Goal: Check status

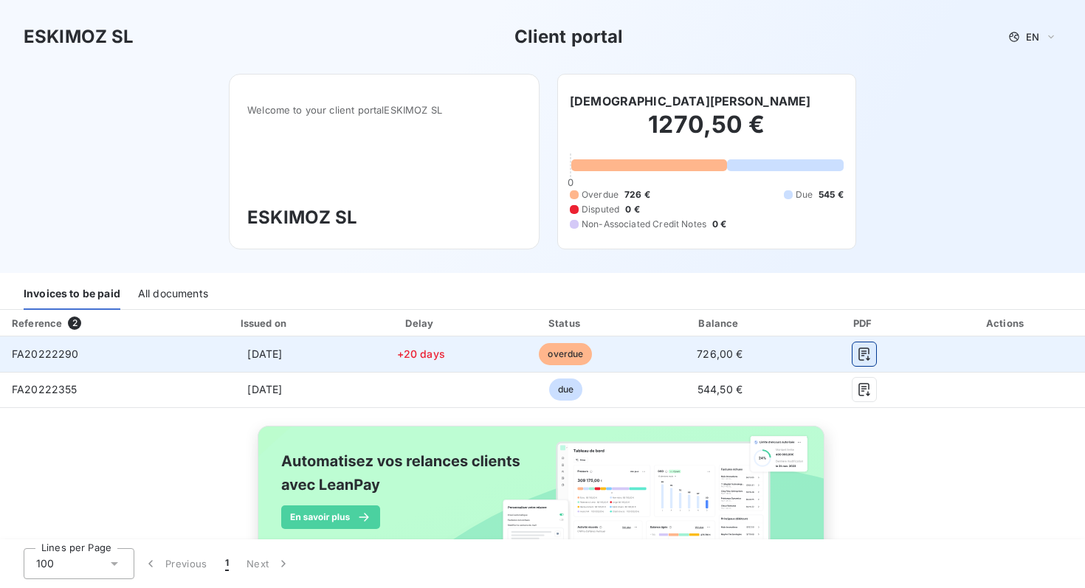
click at [872, 355] on button "button" at bounding box center [864, 354] width 24 height 24
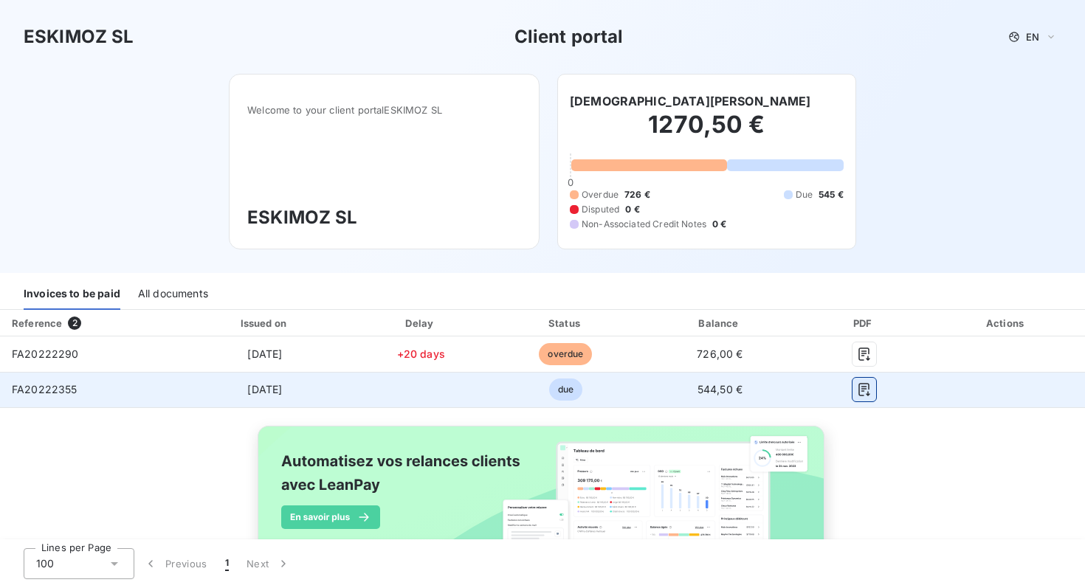
click at [865, 394] on icon "button" at bounding box center [863, 389] width 11 height 13
click at [869, 392] on icon "button" at bounding box center [864, 389] width 15 height 15
click at [566, 382] on span "due" at bounding box center [565, 390] width 33 height 22
click at [566, 386] on span "due" at bounding box center [565, 390] width 33 height 22
click at [266, 390] on span "[DATE]" at bounding box center [264, 389] width 35 height 13
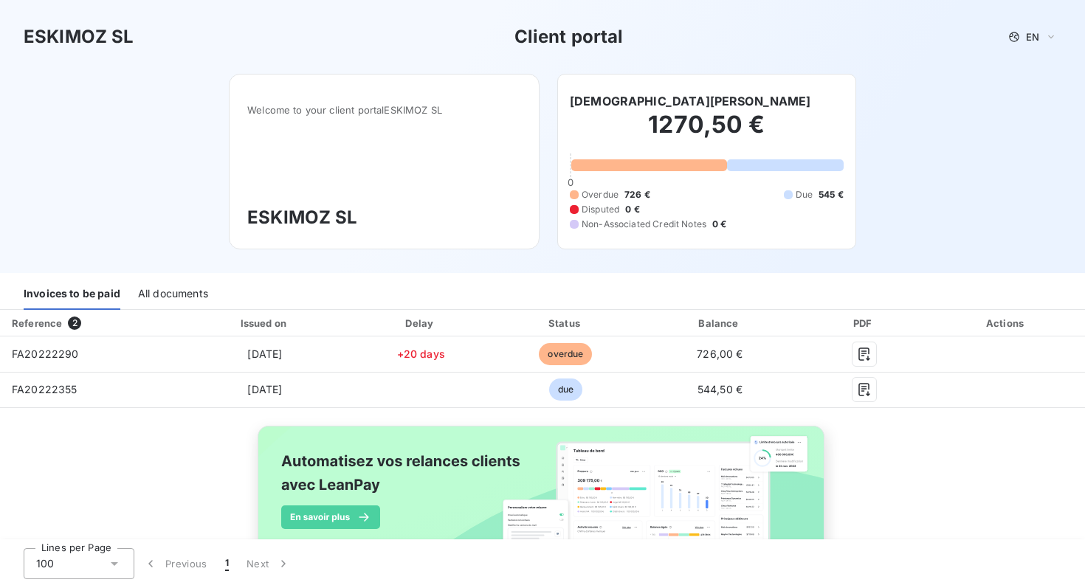
click at [952, 211] on div "ESKIMOZ SL Client portal EN Welcome to your client portal ESKIMOZ SL ESKIMOZ SL…" at bounding box center [542, 136] width 1085 height 273
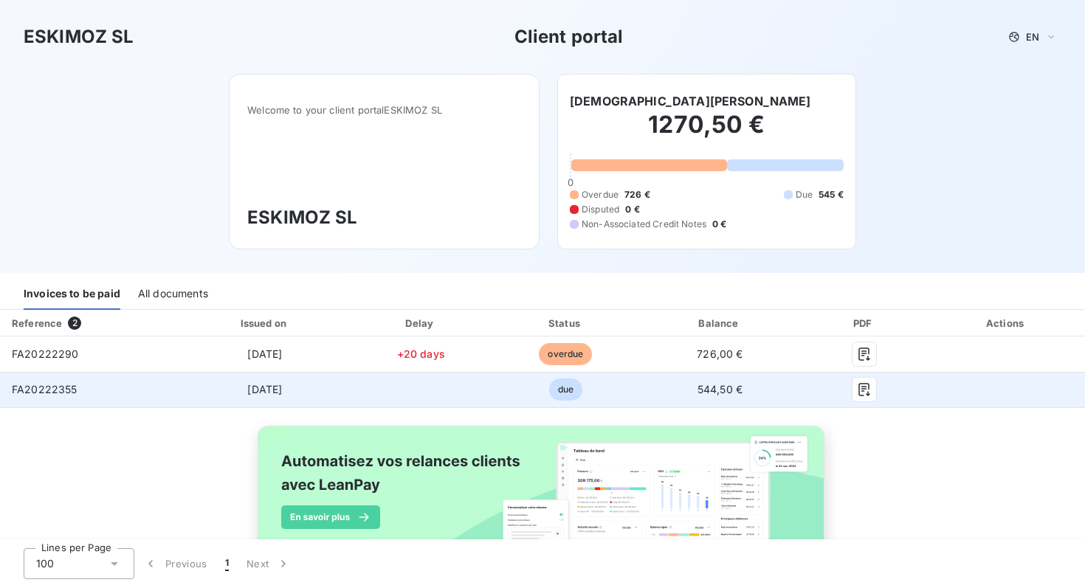
click at [567, 393] on span "due" at bounding box center [565, 390] width 33 height 22
click at [221, 392] on td "[DATE]" at bounding box center [264, 389] width 170 height 35
click at [858, 392] on icon "button" at bounding box center [864, 389] width 15 height 15
